Goal: Information Seeking & Learning: Find contact information

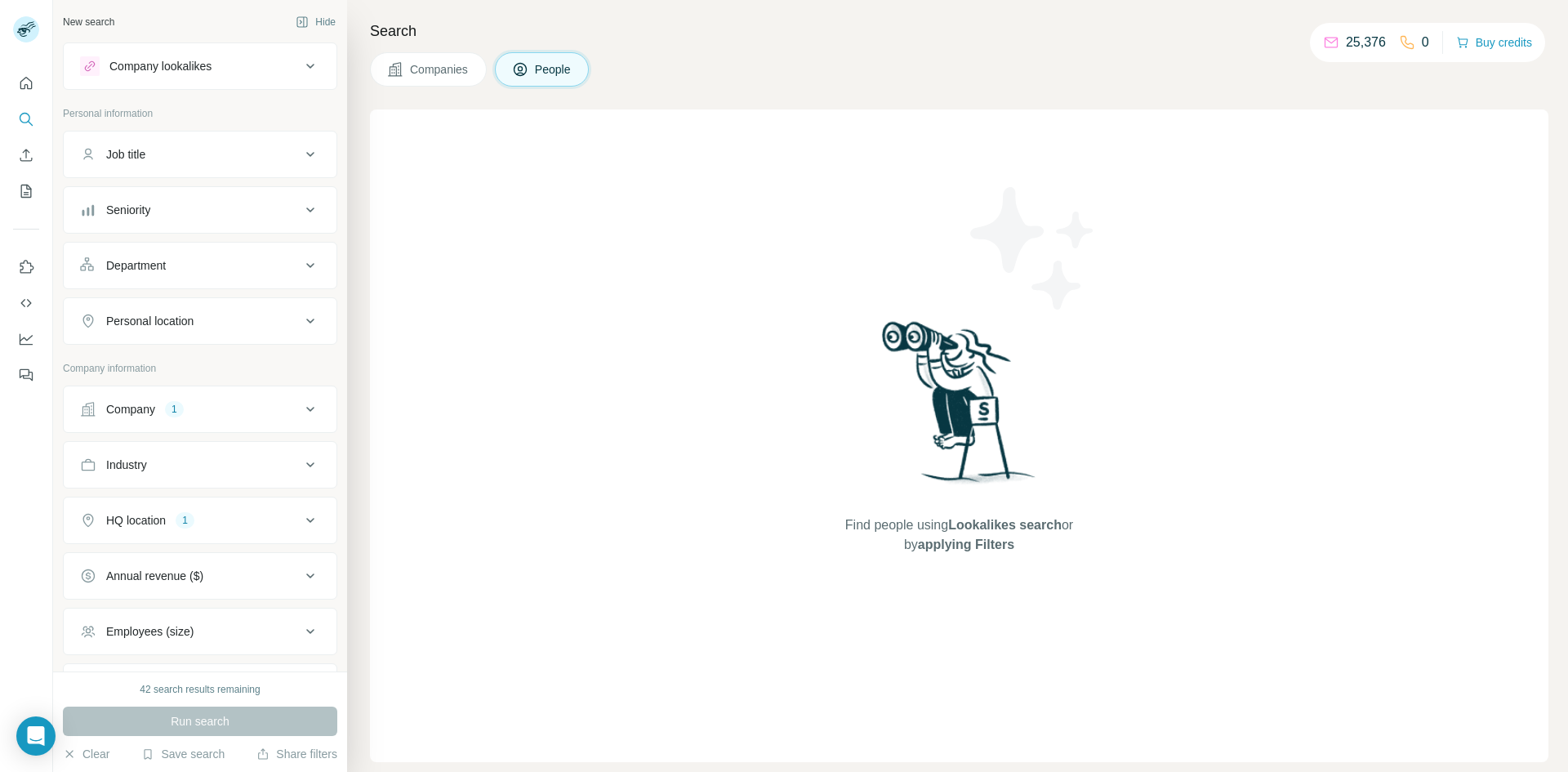
click at [148, 414] on div "Company" at bounding box center [131, 409] width 49 height 16
click at [185, 486] on div "[DOMAIN_NAME]" at bounding box center [132, 486] width 105 height 20
click at [211, 491] on icon "button" at bounding box center [205, 486] width 13 height 13
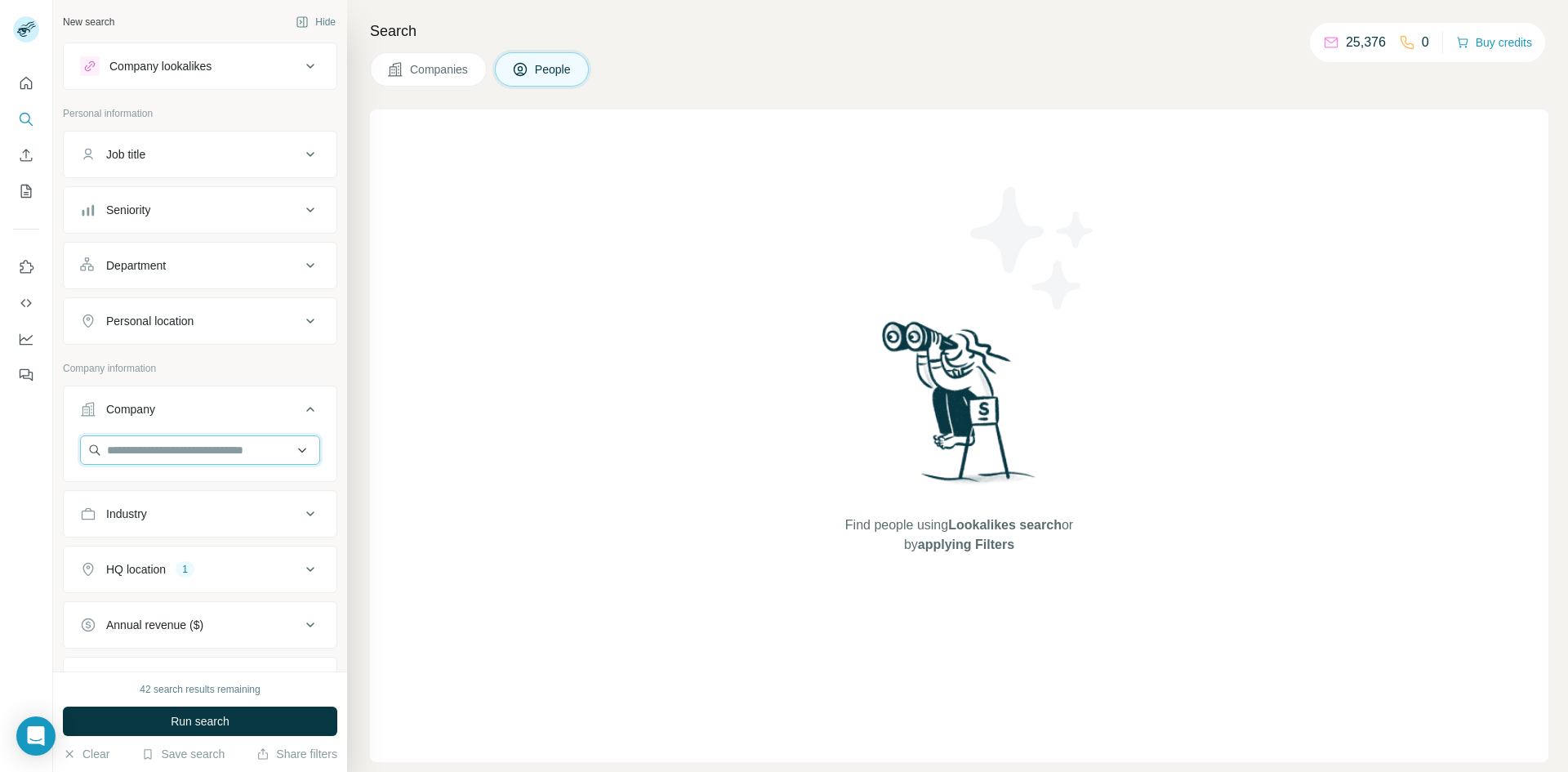
click at [208, 460] on input "text" at bounding box center [200, 449] width 240 height 30
type input "**********"
click at [180, 491] on p "Afg" at bounding box center [166, 486] width 78 height 16
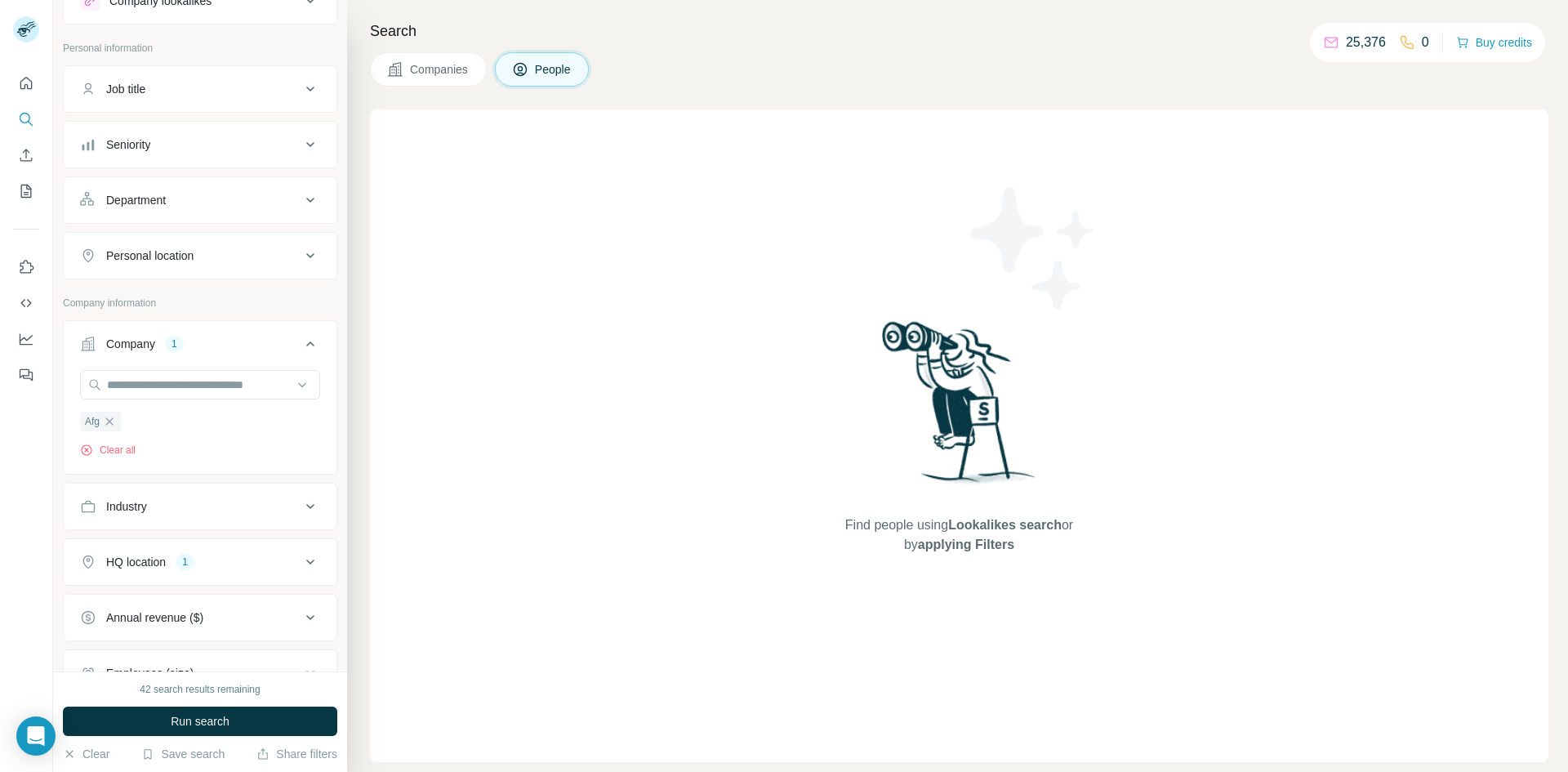
scroll to position [163, 0]
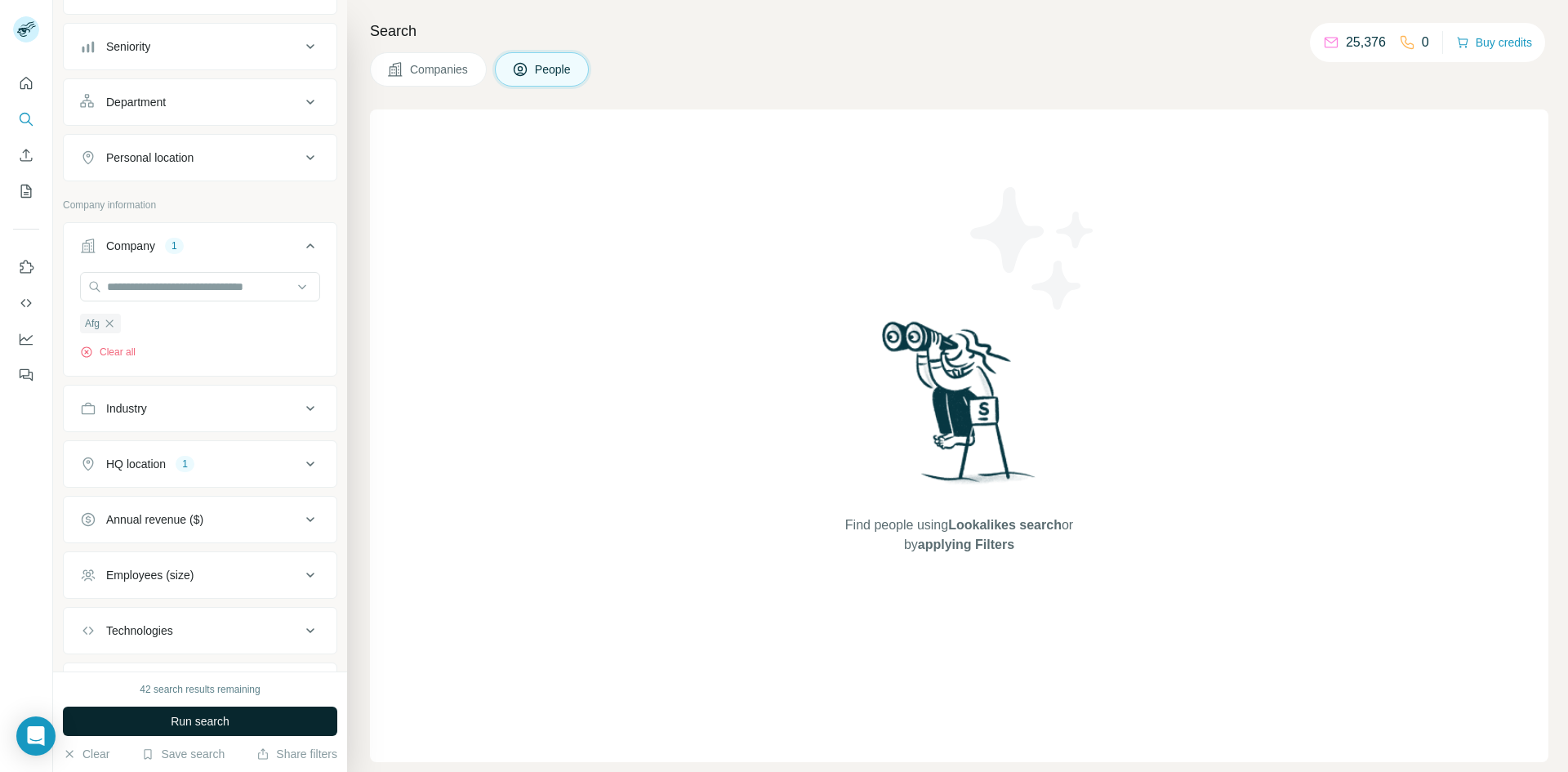
click at [167, 728] on button "Run search" at bounding box center [200, 721] width 274 height 30
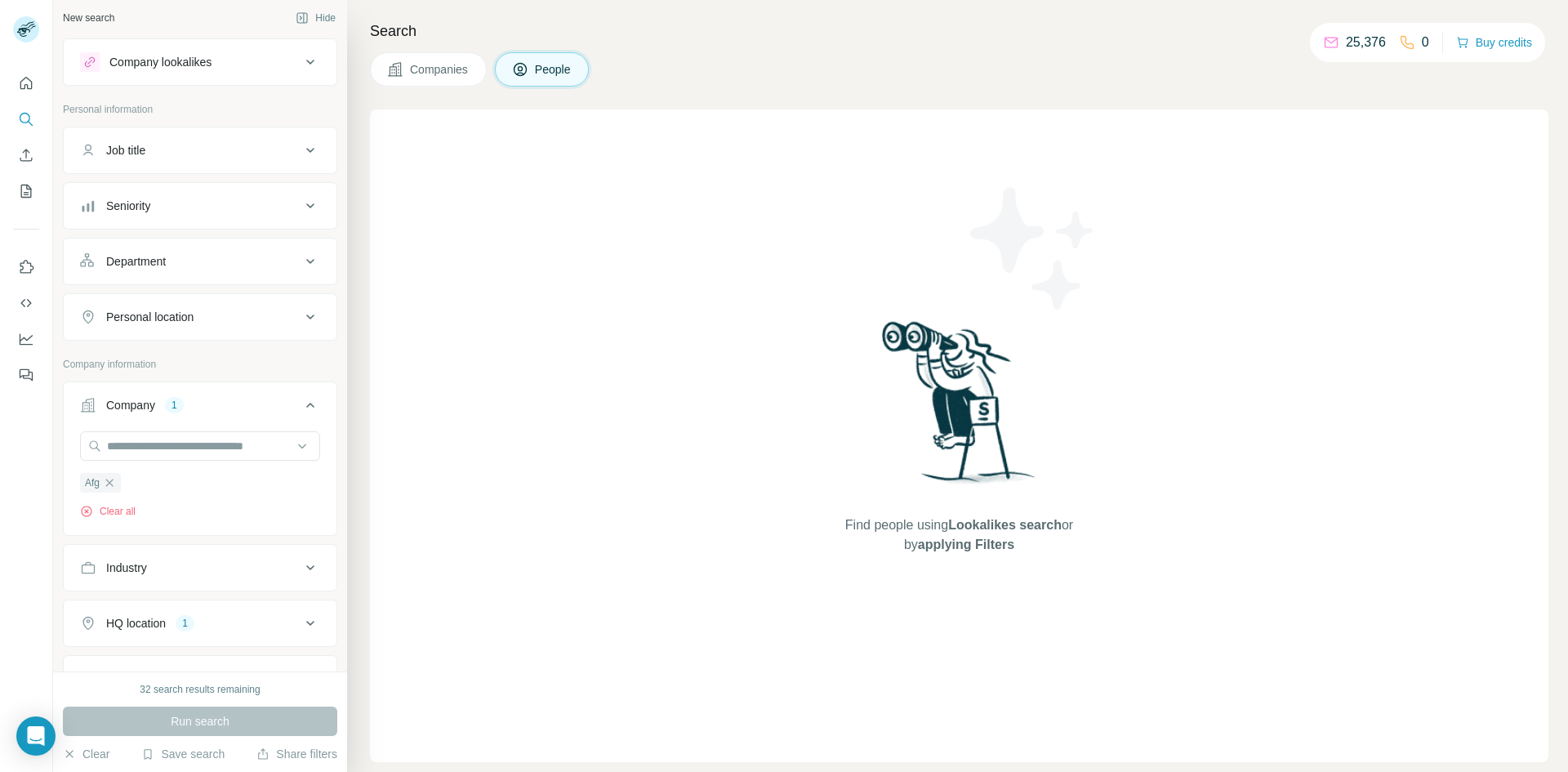
scroll to position [0, 0]
click at [461, 77] on span "Companies" at bounding box center [440, 69] width 60 height 16
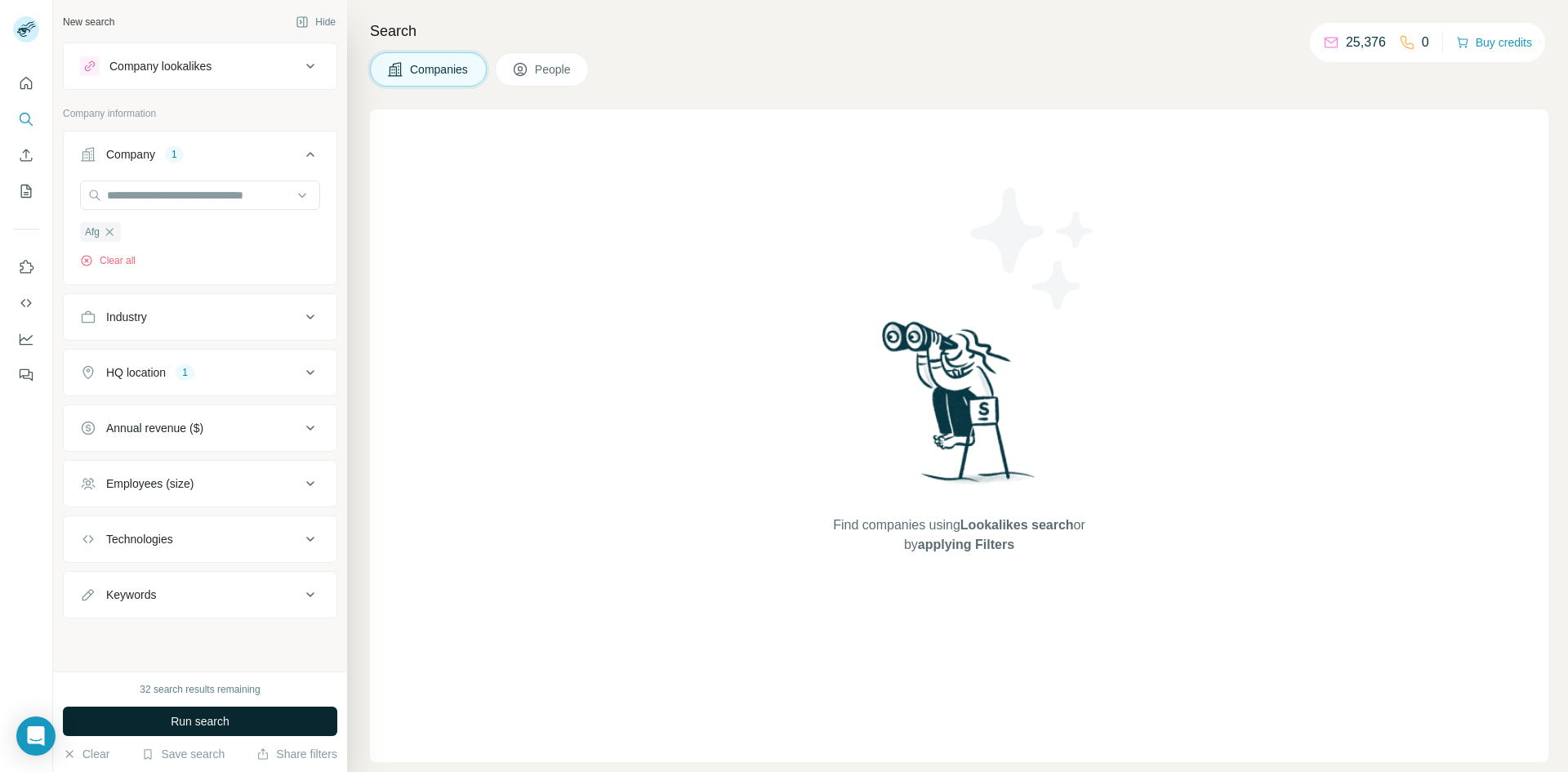
click at [223, 718] on span "Run search" at bounding box center [200, 721] width 59 height 16
